Goal: Task Accomplishment & Management: Use online tool/utility

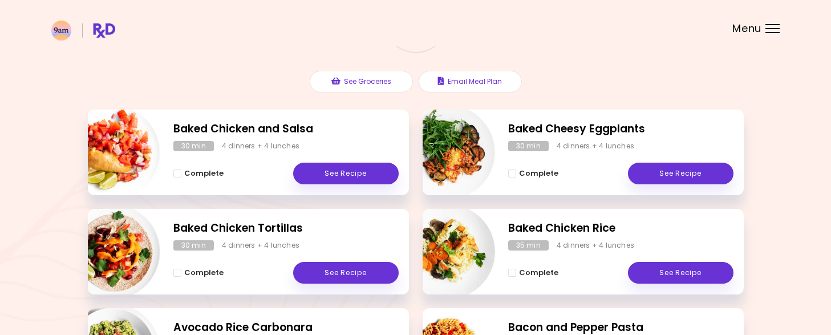
scroll to position [116, 0]
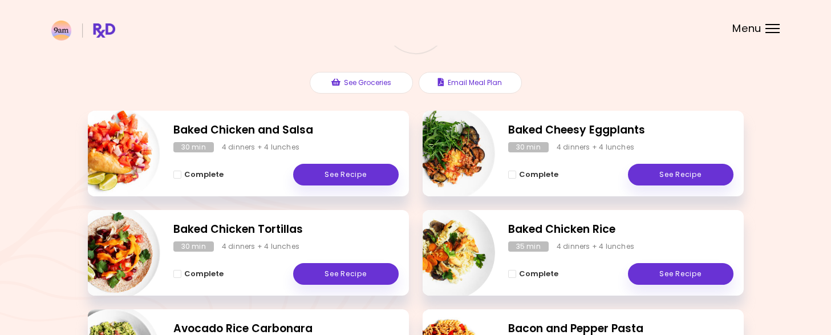
click at [751, 26] on span "Menu" at bounding box center [747, 28] width 29 height 10
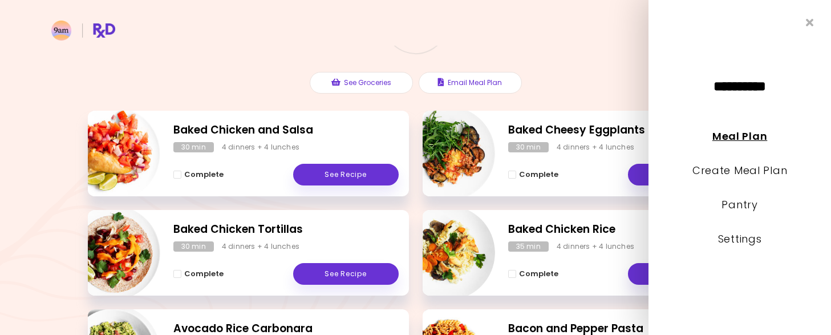
click at [740, 132] on link "Meal Plan" at bounding box center [740, 136] width 55 height 14
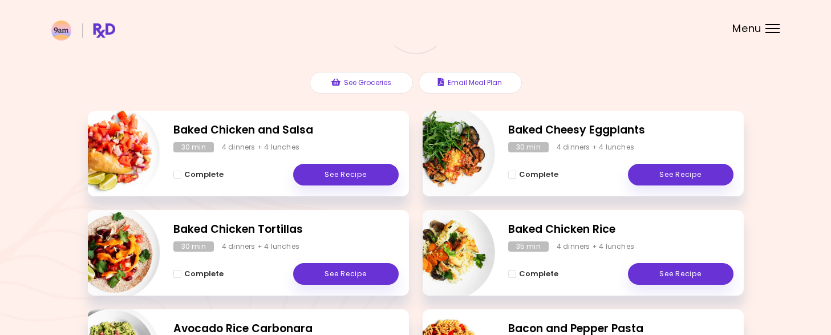
scroll to position [0, 0]
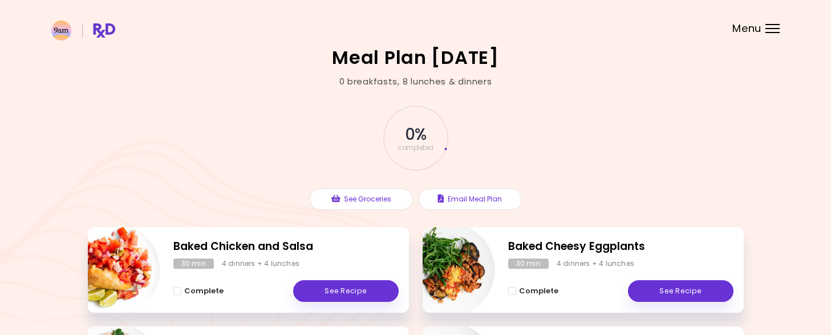
click at [766, 30] on div "Menu" at bounding box center [773, 28] width 14 height 9
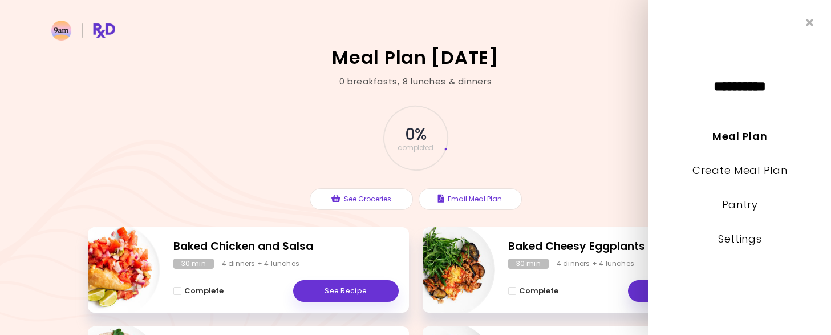
click at [766, 167] on link "Create Meal Plan" at bounding box center [740, 170] width 95 height 14
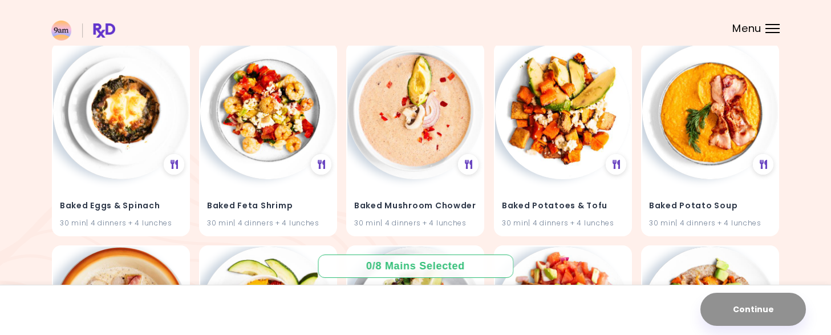
scroll to position [1545, 0]
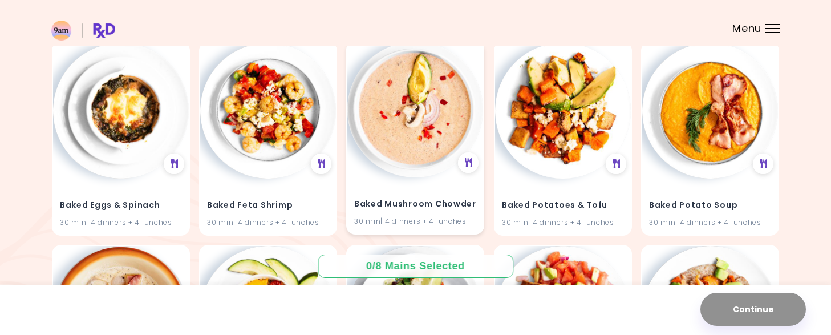
click at [422, 120] on img at bounding box center [416, 110] width 136 height 136
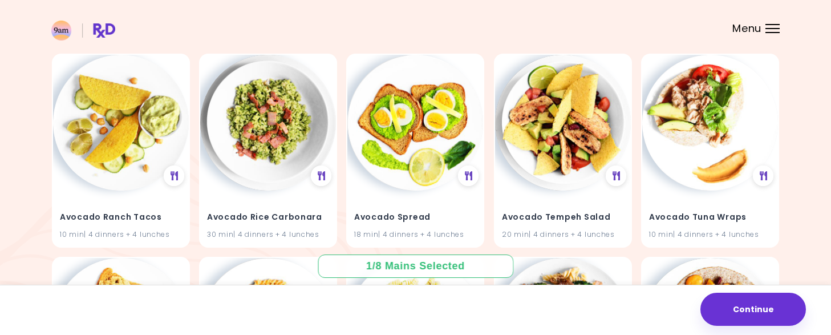
scroll to position [721, 0]
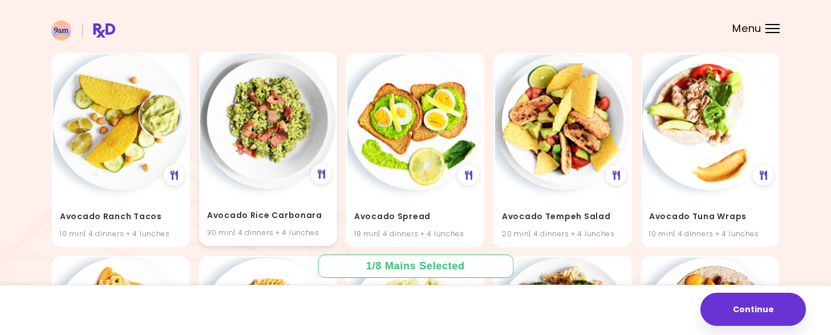
click at [262, 114] on img at bounding box center [268, 121] width 136 height 136
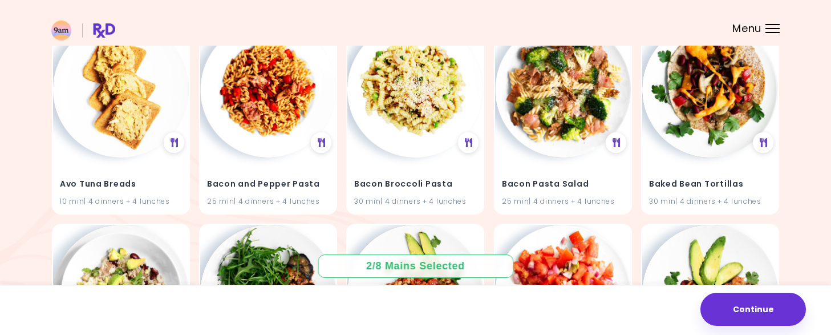
scroll to position [956, 0]
click at [262, 114] on img at bounding box center [268, 90] width 136 height 136
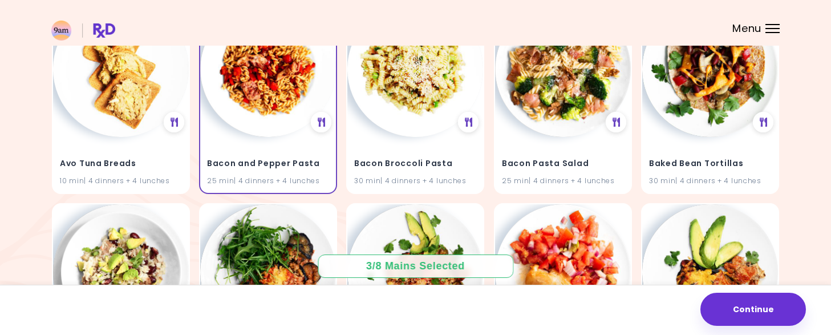
scroll to position [977, 0]
click at [402, 100] on img at bounding box center [416, 68] width 136 height 136
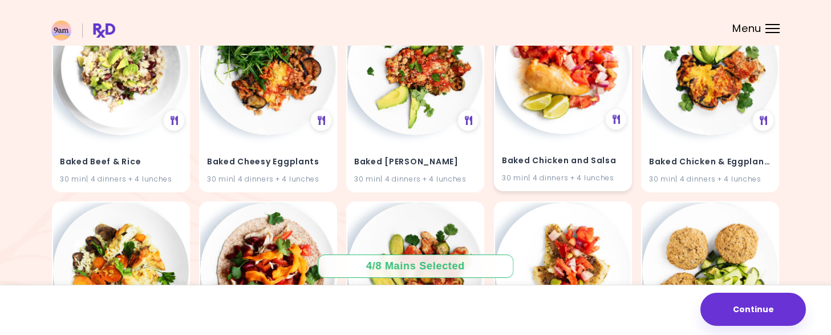
scroll to position [1194, 0]
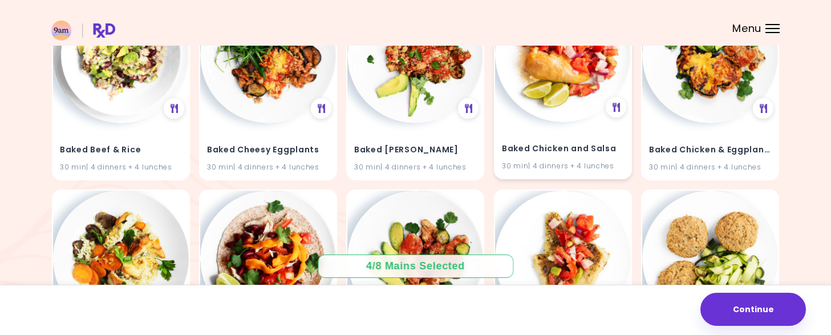
click at [571, 72] on img at bounding box center [563, 54] width 136 height 136
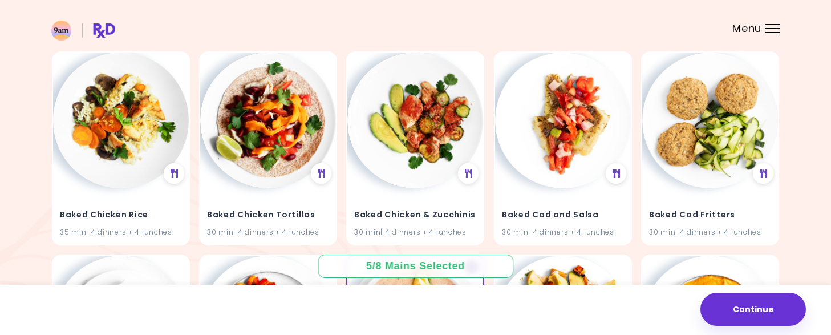
scroll to position [1333, 0]
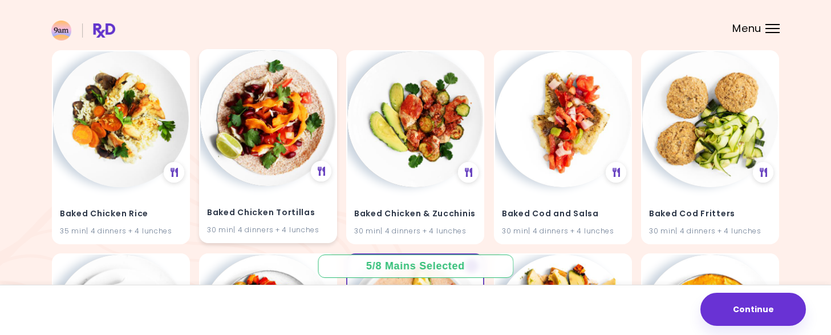
click at [240, 130] on img at bounding box center [268, 118] width 136 height 136
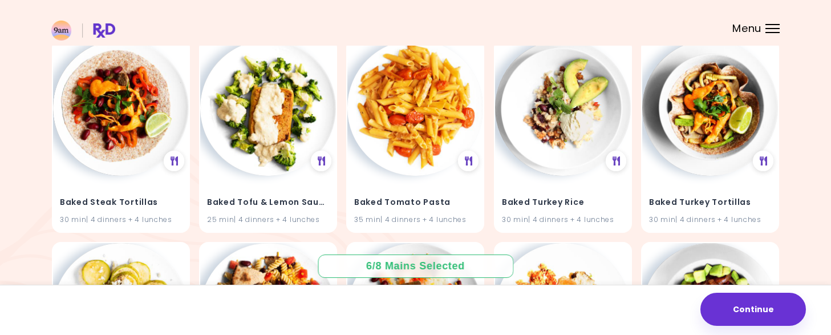
scroll to position [1953, 0]
click at [616, 160] on icon at bounding box center [616, 161] width 9 height 10
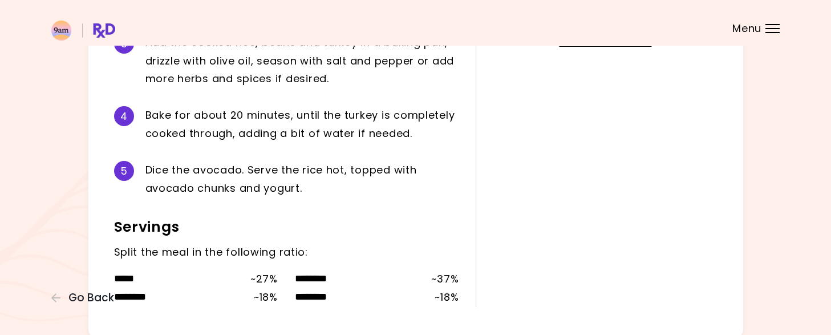
scroll to position [430, 0]
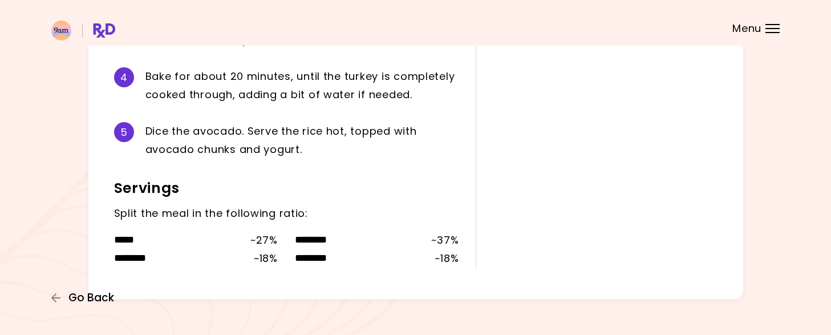
click at [98, 300] on span "Go Back" at bounding box center [91, 298] width 46 height 13
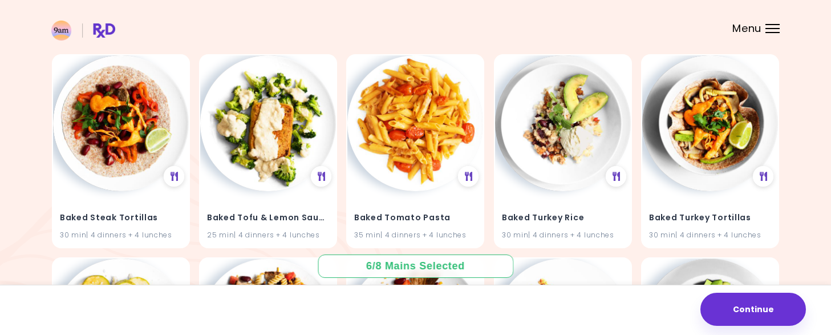
scroll to position [1938, 0]
click at [555, 112] on img at bounding box center [563, 123] width 136 height 136
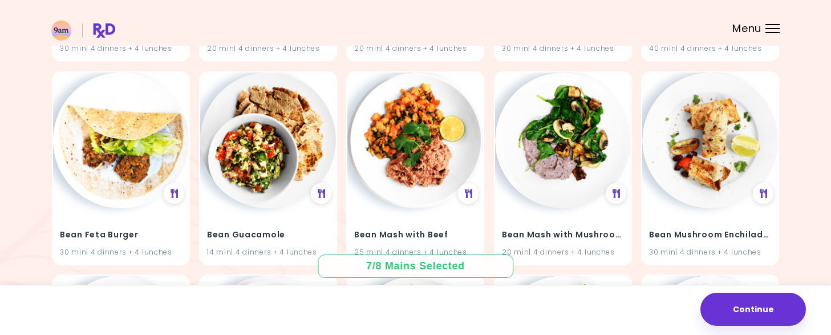
scroll to position [2533, 0]
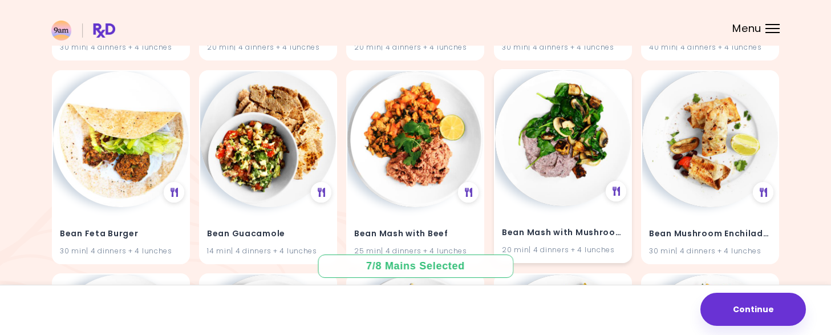
click at [576, 141] on img at bounding box center [563, 138] width 136 height 136
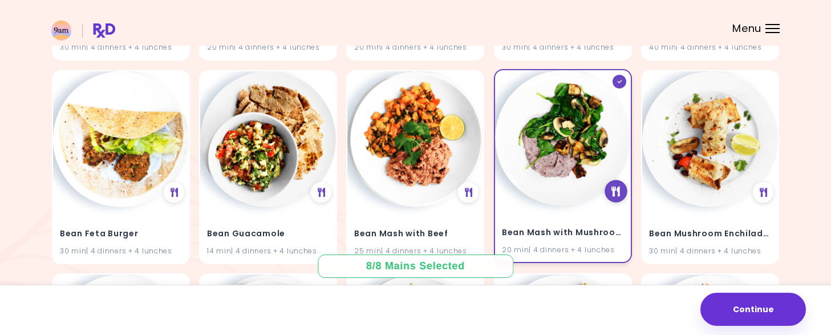
click at [619, 195] on icon at bounding box center [616, 191] width 9 height 10
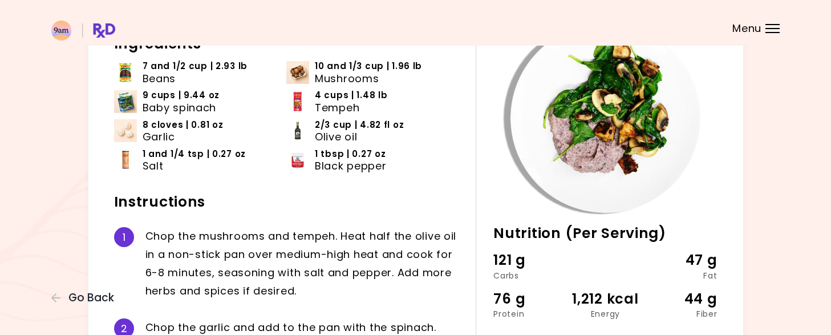
scroll to position [95, 0]
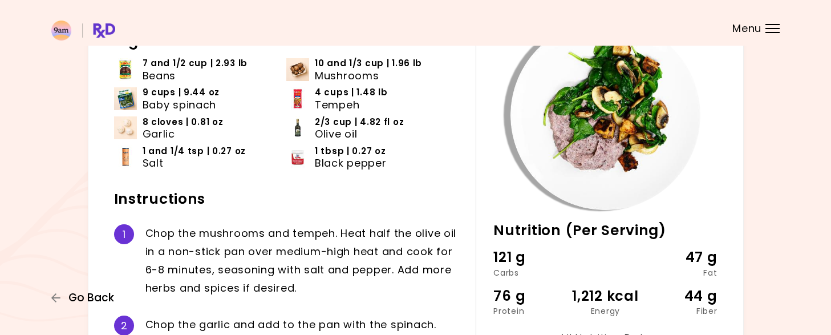
click at [88, 296] on span "Go Back" at bounding box center [91, 298] width 46 height 13
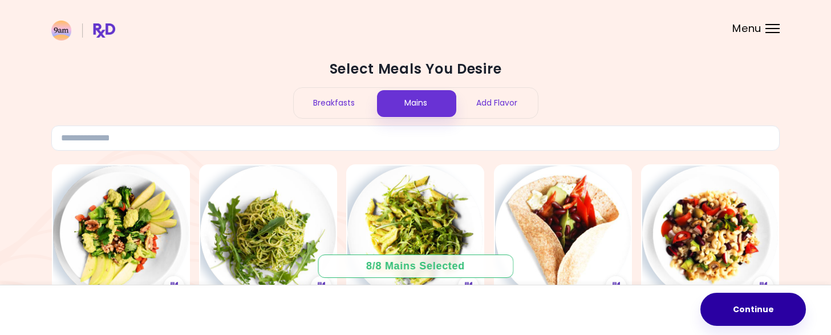
click at [778, 309] on button "Continue" at bounding box center [754, 309] width 106 height 33
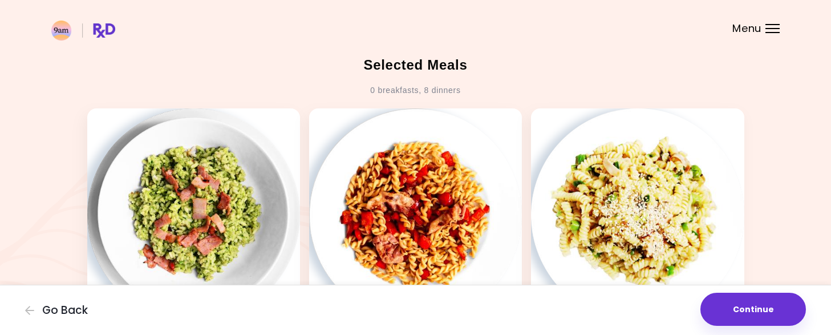
click at [394, 88] on div "0 breakfasts , 8 dinners" at bounding box center [415, 91] width 90 height 18
click at [744, 309] on button "Continue" at bounding box center [754, 309] width 106 height 33
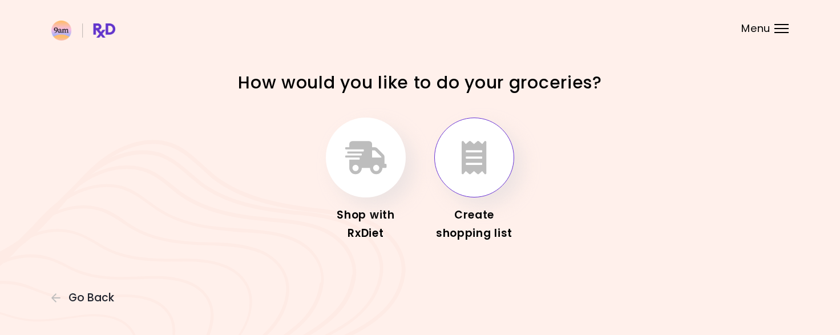
click at [474, 162] on icon "button" at bounding box center [474, 157] width 25 height 33
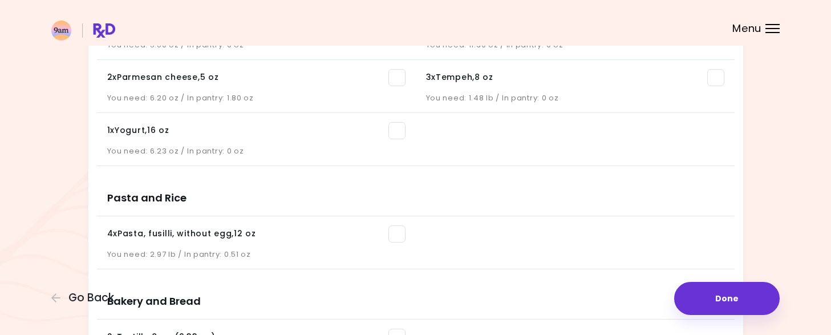
scroll to position [796, 0]
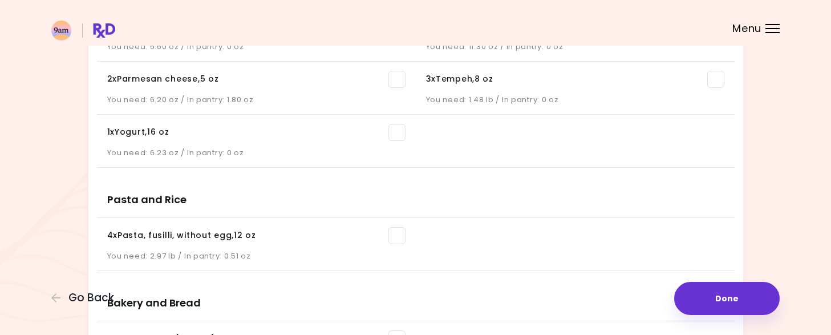
click at [394, 235] on span at bounding box center [397, 235] width 17 height 17
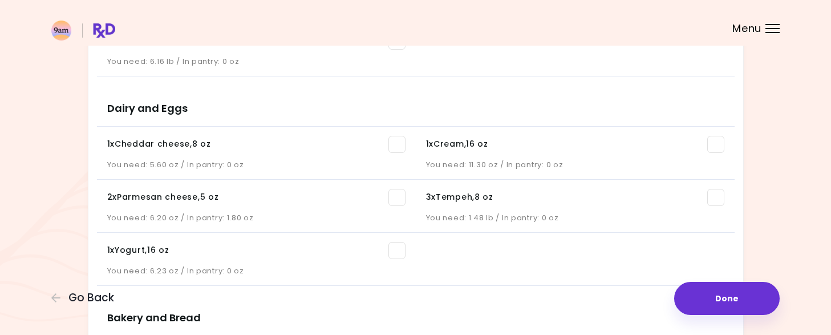
scroll to position [678, 0]
click at [393, 146] on span at bounding box center [397, 144] width 17 height 17
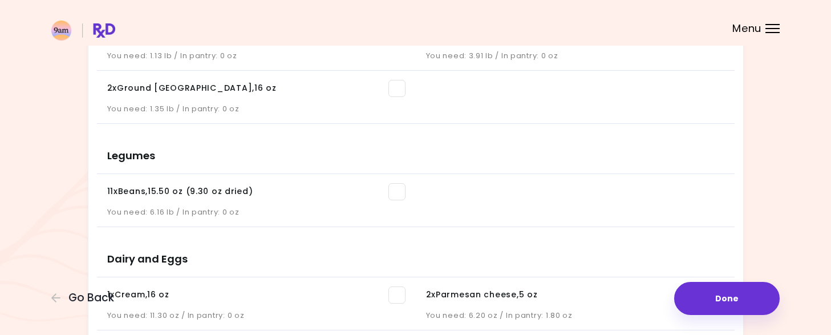
scroll to position [527, 0]
click at [399, 195] on span at bounding box center [397, 191] width 17 height 17
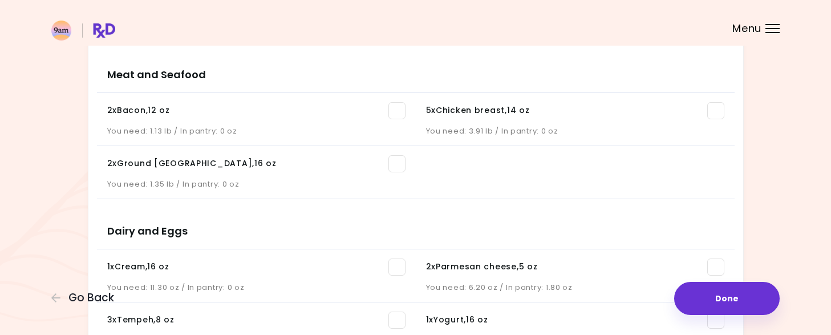
scroll to position [450, 0]
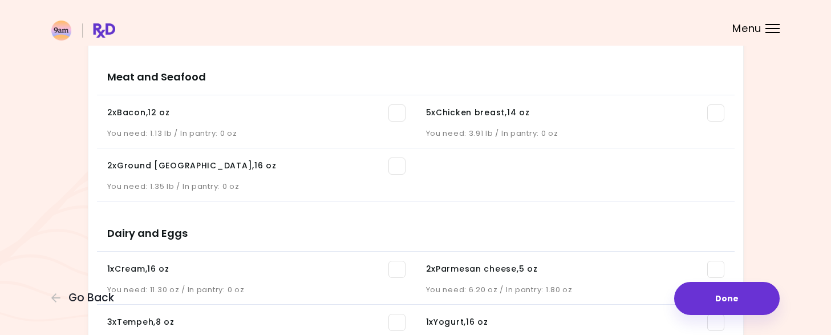
click at [398, 108] on span at bounding box center [397, 112] width 17 height 17
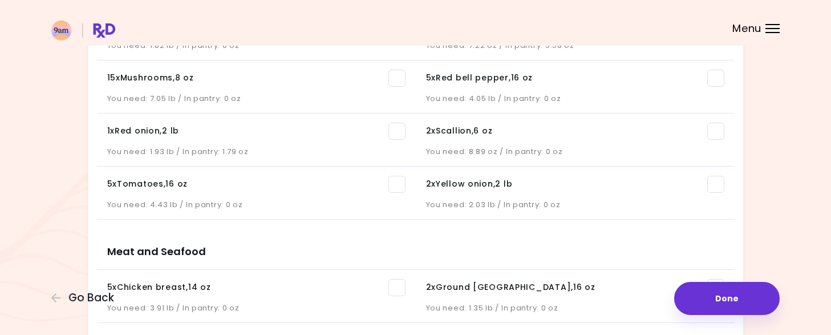
scroll to position [274, 0]
click at [401, 189] on span at bounding box center [397, 185] width 17 height 17
click at [716, 130] on span at bounding box center [716, 132] width 17 height 17
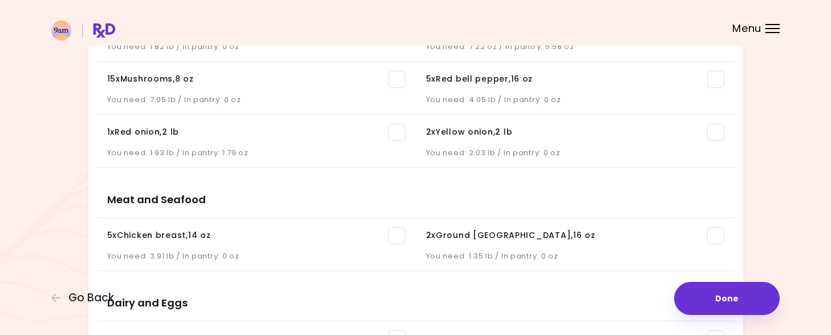
click at [712, 78] on span at bounding box center [716, 79] width 17 height 17
click at [717, 75] on span at bounding box center [716, 79] width 17 height 17
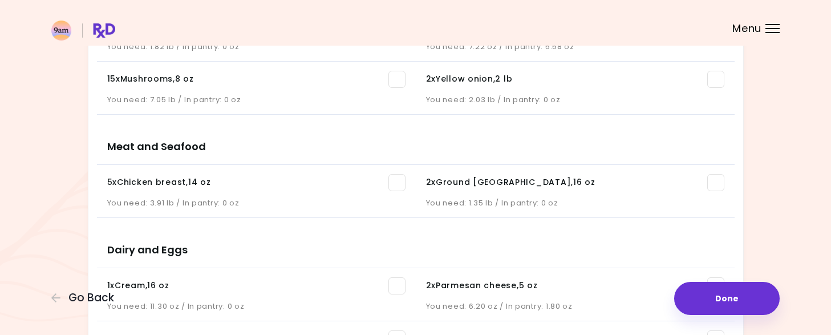
click at [399, 82] on span at bounding box center [397, 79] width 17 height 17
click at [399, 77] on span at bounding box center [397, 79] width 17 height 17
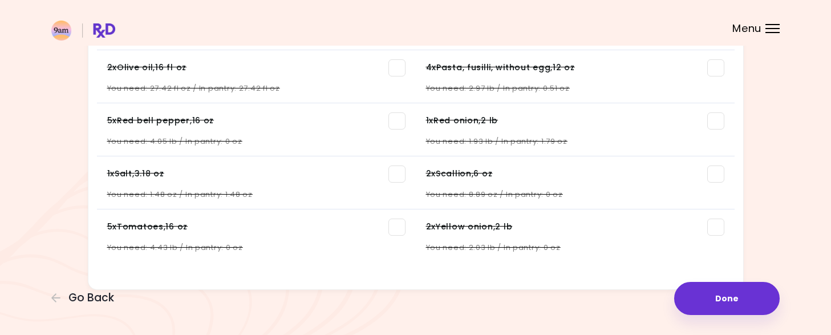
scroll to position [911, 0]
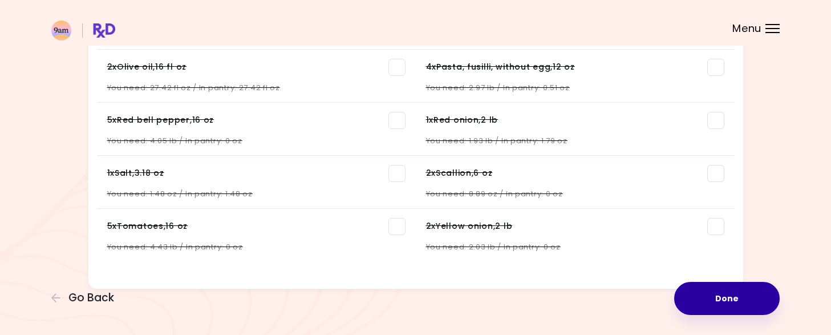
click at [724, 305] on button "Done" at bounding box center [728, 298] width 106 height 33
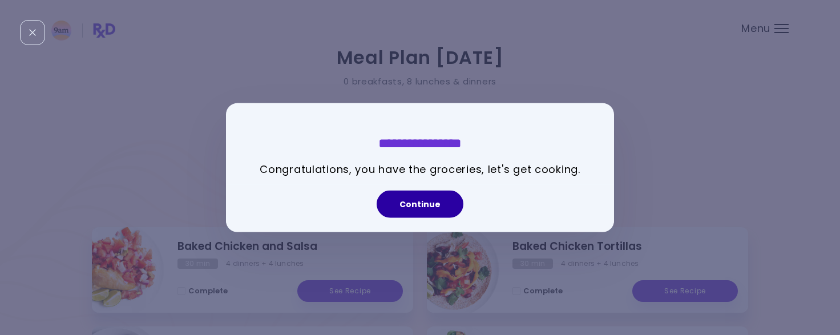
click at [434, 205] on button "Continue" at bounding box center [420, 204] width 87 height 27
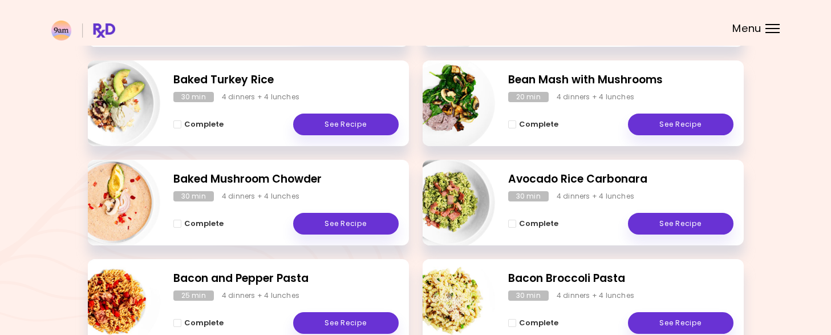
scroll to position [267, 0]
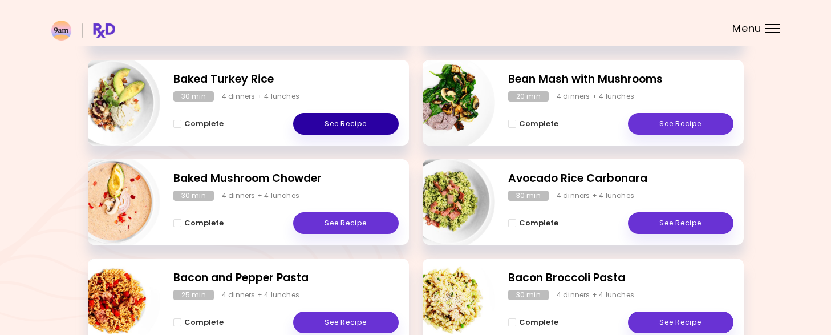
click at [339, 121] on link "See Recipe" at bounding box center [346, 124] width 106 height 22
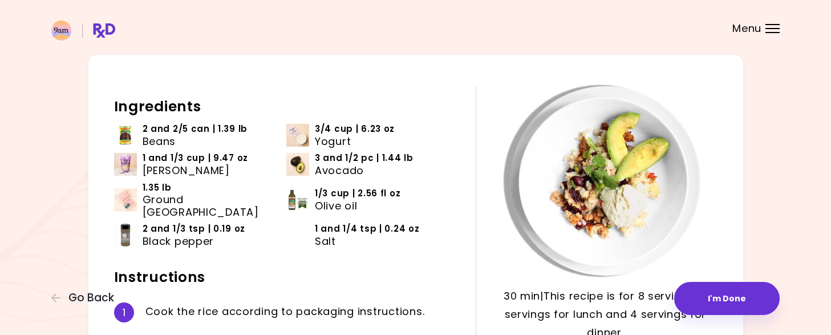
scroll to position [32, 0]
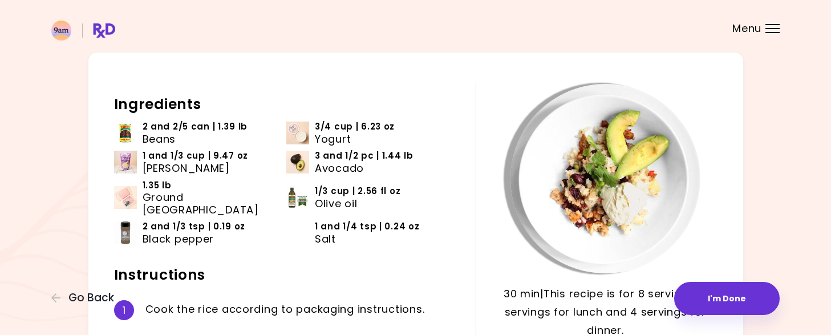
click at [124, 130] on img at bounding box center [125, 133] width 23 height 23
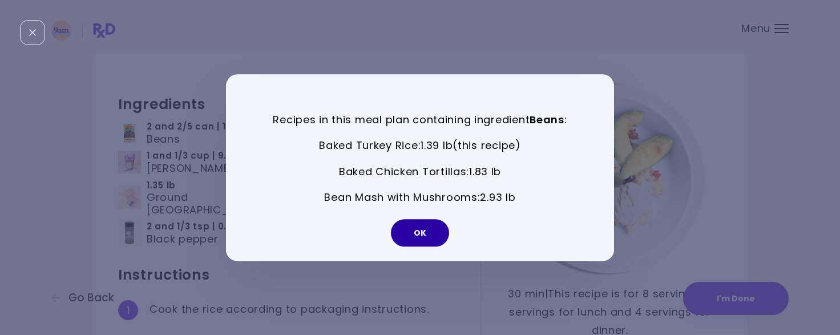
click at [423, 235] on button "OK" at bounding box center [420, 232] width 58 height 27
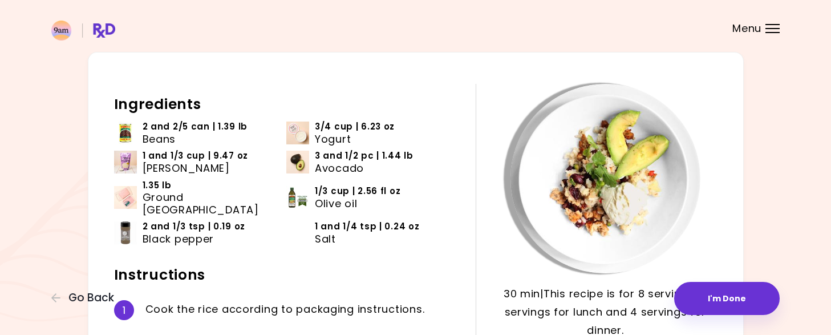
click at [120, 160] on img at bounding box center [125, 162] width 23 height 23
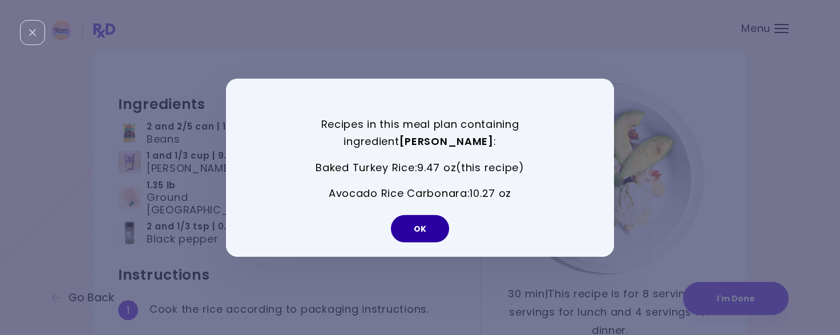
click at [429, 228] on button "OK" at bounding box center [420, 228] width 58 height 27
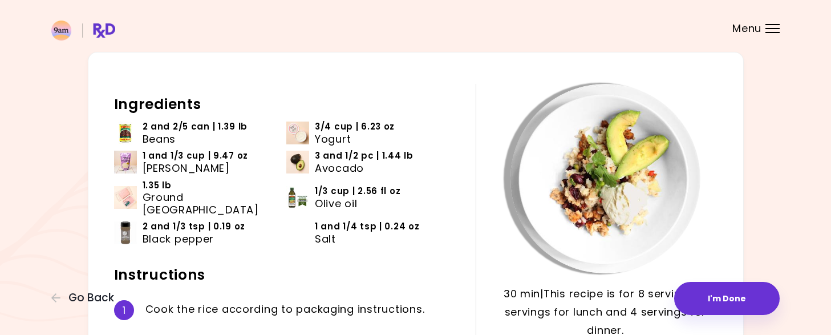
click at [429, 228] on div "1 and 1/4 tsp | 0.24 oz Salt" at bounding box center [378, 232] width 127 height 25
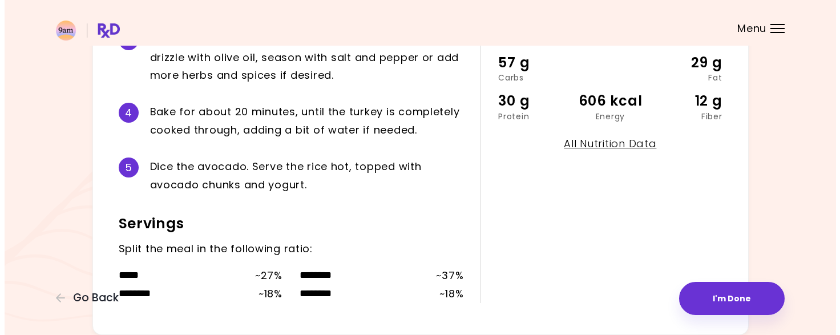
scroll to position [396, 0]
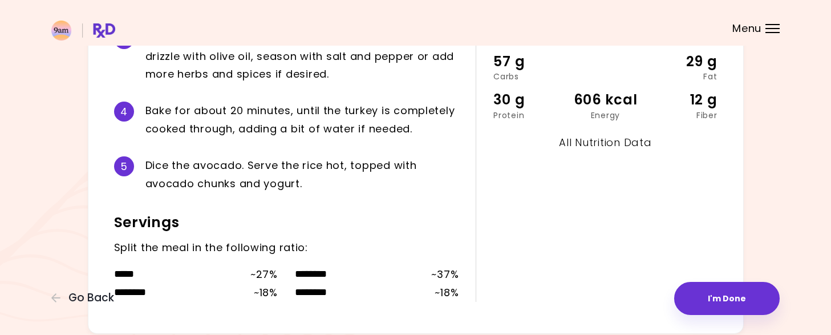
click at [625, 141] on link "All Nutrition Data" at bounding box center [605, 142] width 92 height 14
select select "*"
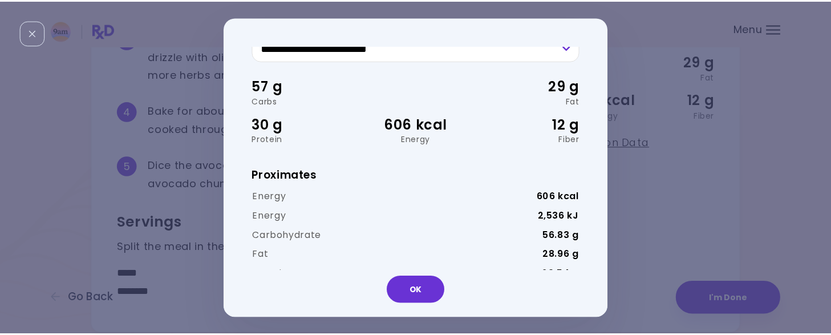
scroll to position [0, 0]
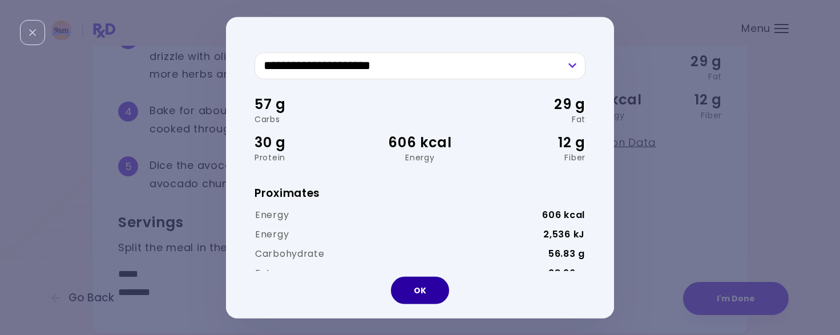
click at [415, 298] on button "OK" at bounding box center [420, 290] width 58 height 27
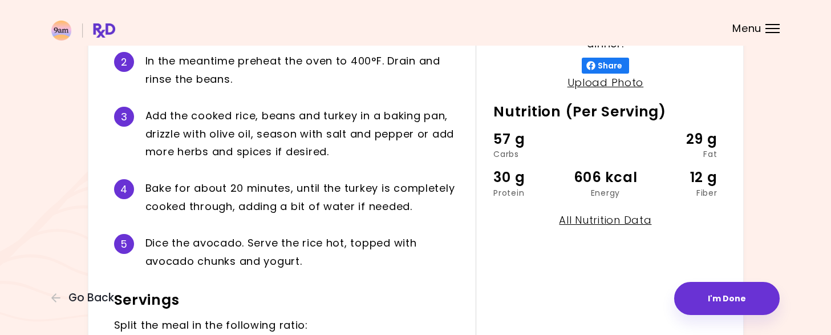
scroll to position [317, 0]
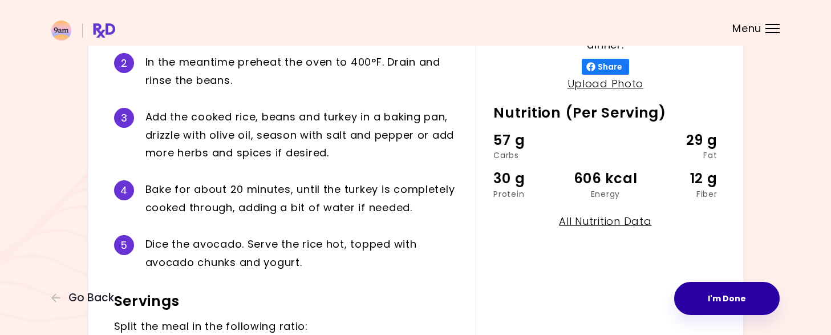
click at [722, 287] on button "I'm Done" at bounding box center [728, 298] width 106 height 33
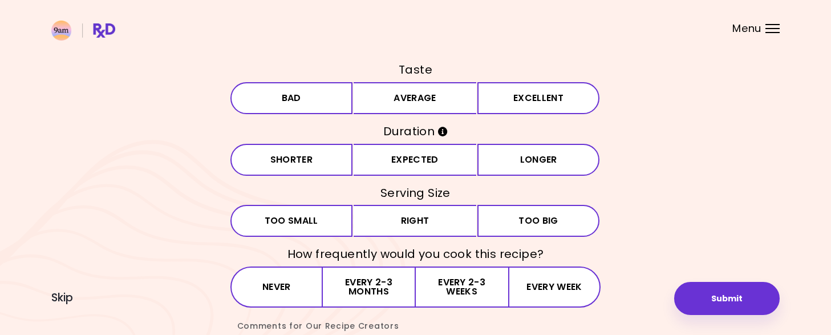
scroll to position [26, 0]
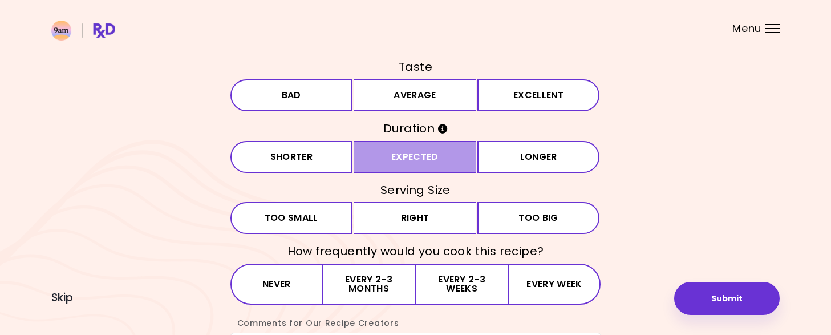
click at [411, 155] on button "Expected" at bounding box center [415, 157] width 123 height 32
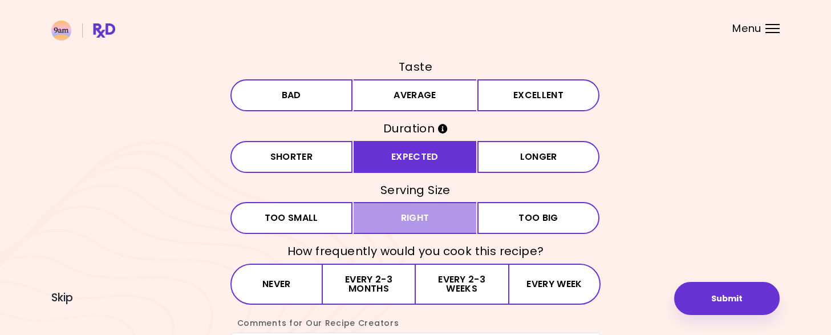
click at [420, 221] on button "Right" at bounding box center [415, 218] width 123 height 32
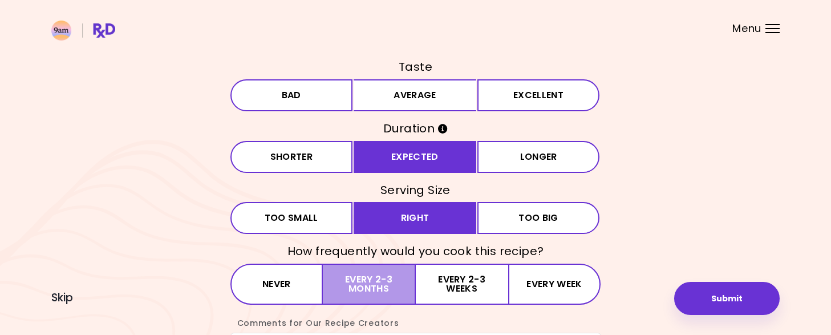
click at [362, 280] on button "Every 2-3 months" at bounding box center [369, 284] width 92 height 41
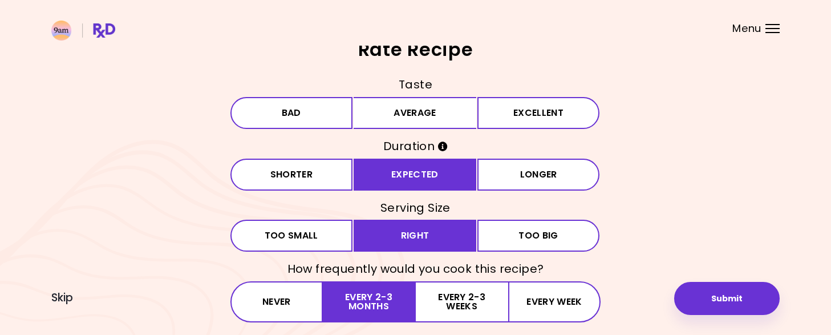
scroll to position [0, 0]
